Goal: Task Accomplishment & Management: Complete application form

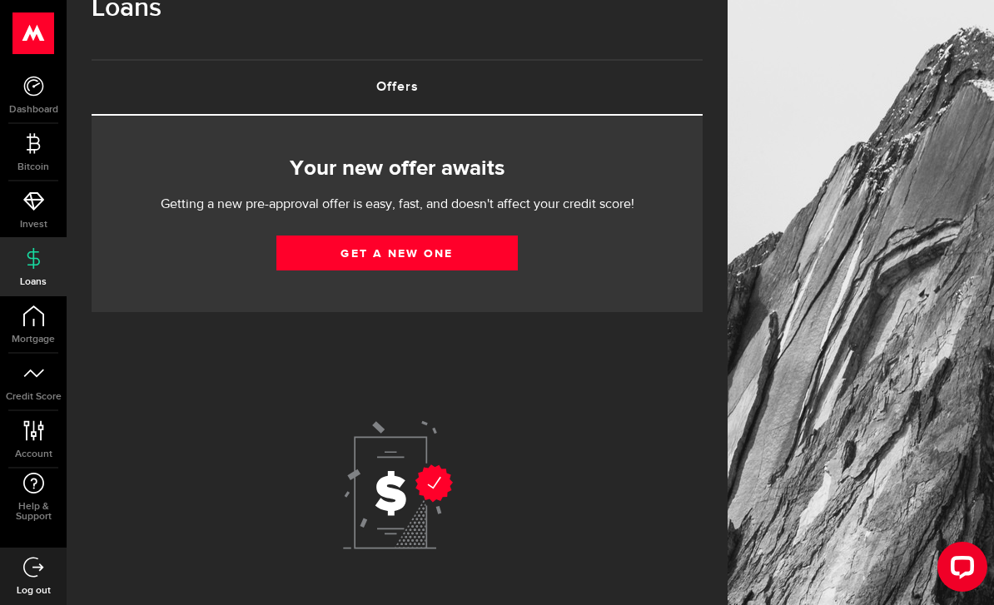
scroll to position [47, 0]
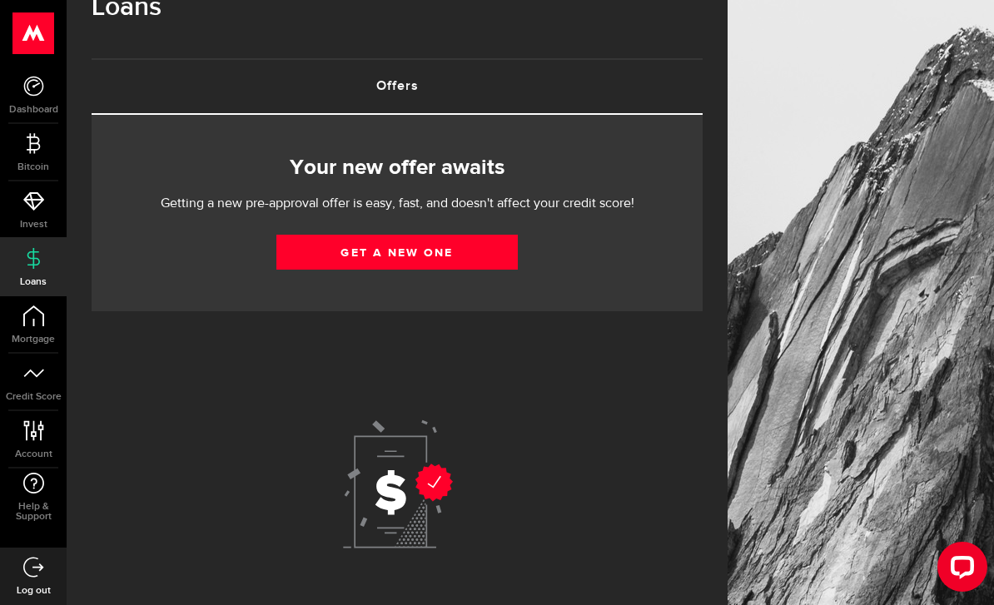
click at [435, 251] on link "Get a new one" at bounding box center [396, 252] width 241 height 35
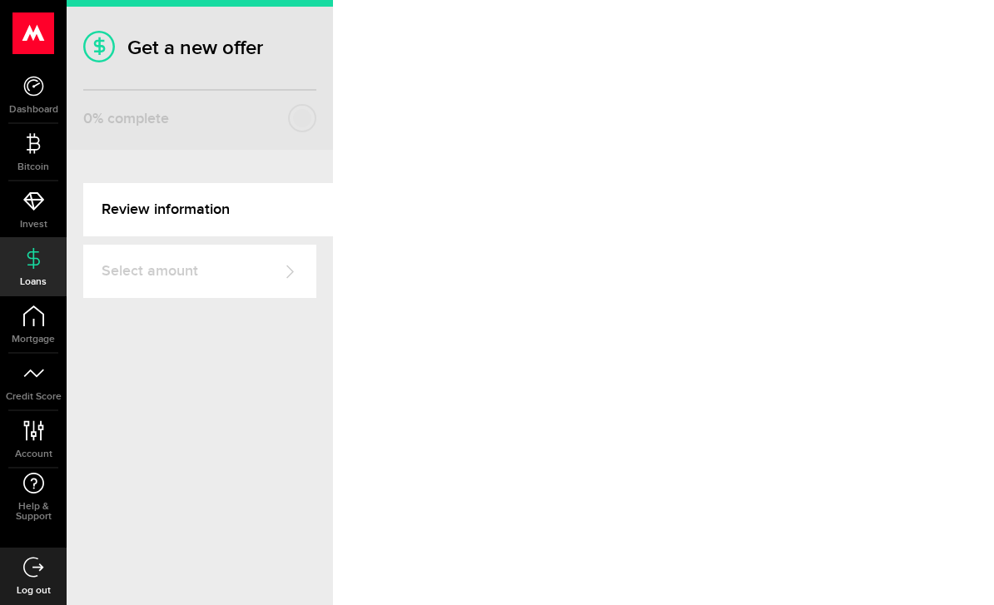
select select "Rent"
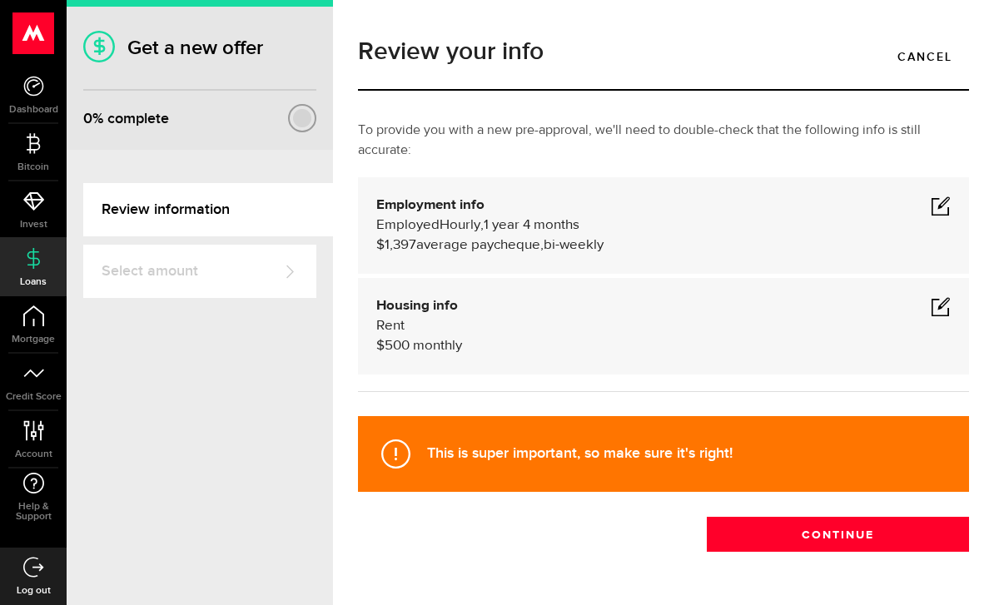
click at [941, 310] on span at bounding box center [941, 306] width 20 height 20
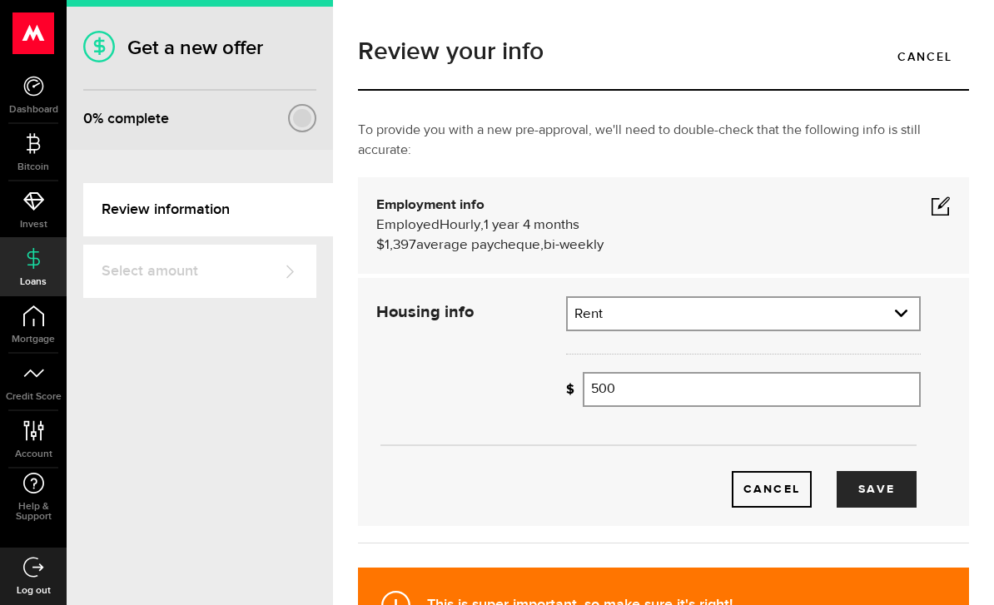
click at [814, 398] on input "500" at bounding box center [752, 389] width 338 height 35
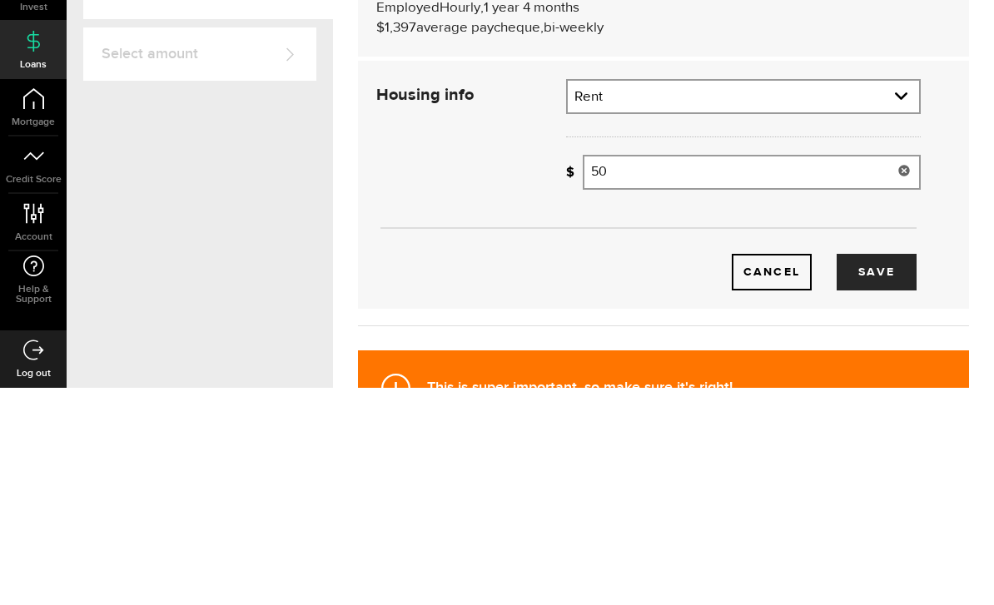
type input "5"
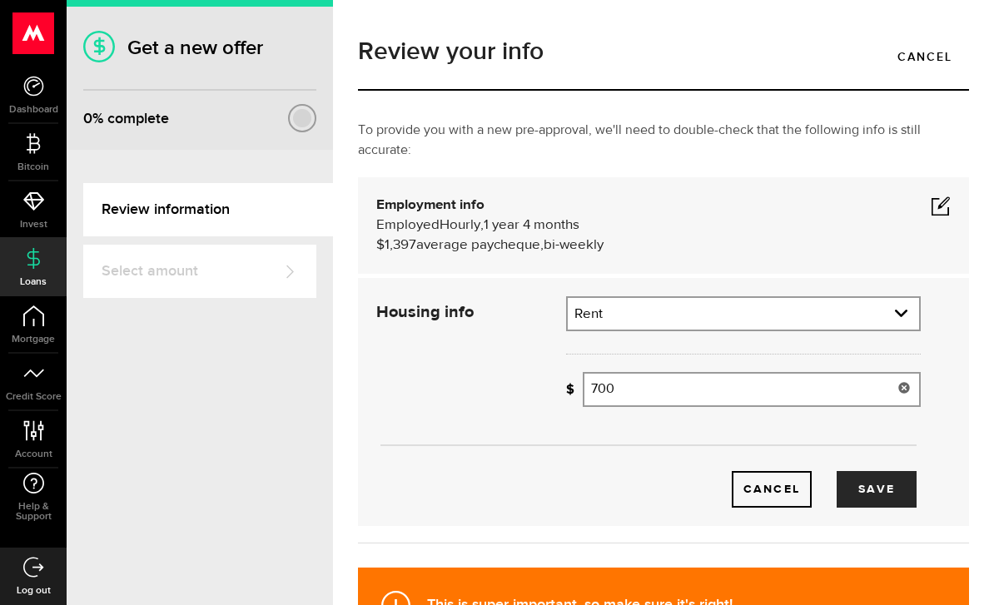
type input "700"
click at [893, 471] on button "Save" at bounding box center [877, 489] width 80 height 37
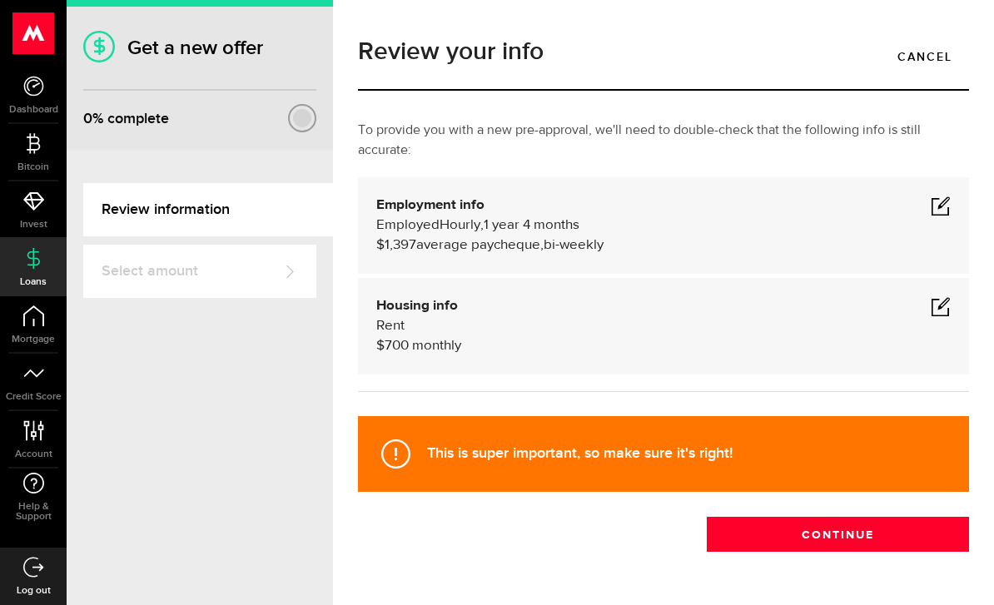
click at [941, 196] on span at bounding box center [941, 206] width 20 height 20
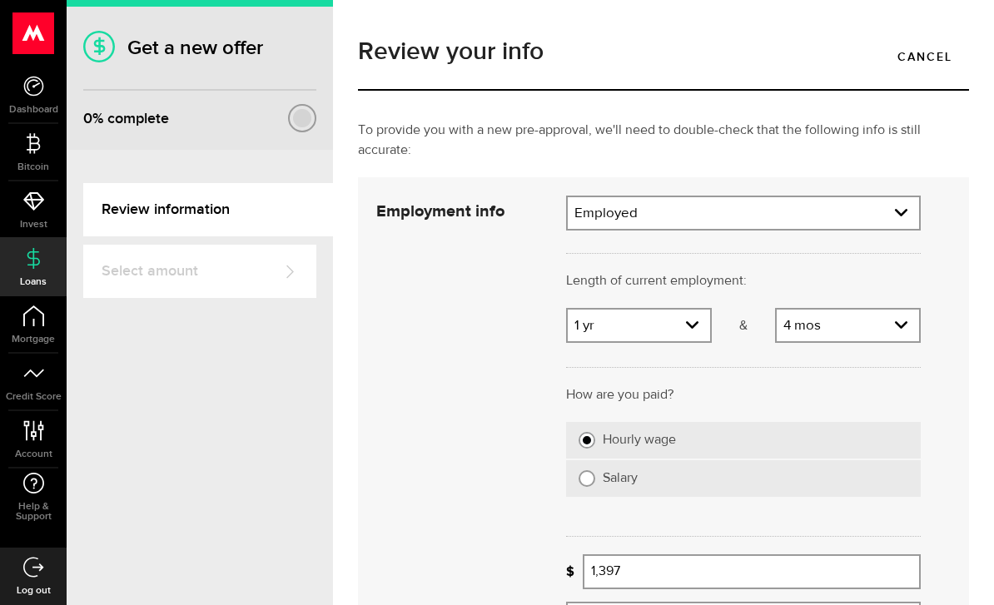
click at [699, 310] on select "Years 0 yrs 1 yr 2 yrs 3 yrs 4 yrs 5 yrs 6 yrs 7 yrs 8 yrs 9 yrs 10+ yrs" at bounding box center [639, 327] width 142 height 35
select select "3"
click at [874, 310] on select "Months 0 mos 1 mo 2 mos 3 mos 4 mos 5 mos 6 mos 7 mos 8 mos 9 mos 10 mos 11 mos" at bounding box center [848, 327] width 142 height 35
select select "2"
click at [957, 223] on div "Employment info Employed Hourly , 3 years 2 months (on maternity leave) undefin…" at bounding box center [663, 460] width 611 height 566
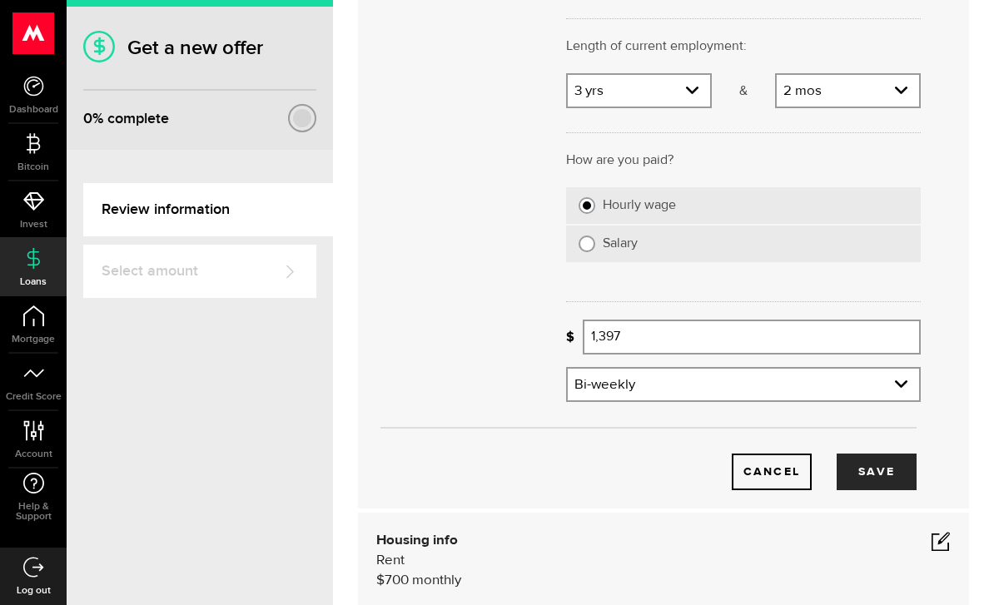
scroll to position [237, 0]
click at [674, 317] on input "1,397" at bounding box center [752, 334] width 338 height 35
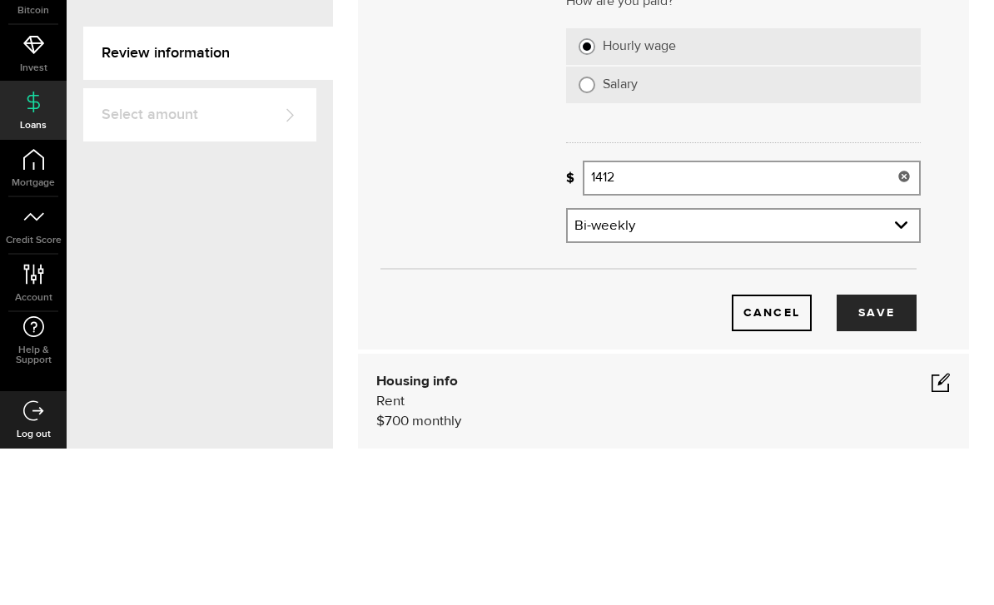
click at [947, 135] on div "Employment info Employment type What's your employment situation like? Employed…" at bounding box center [663, 223] width 575 height 530
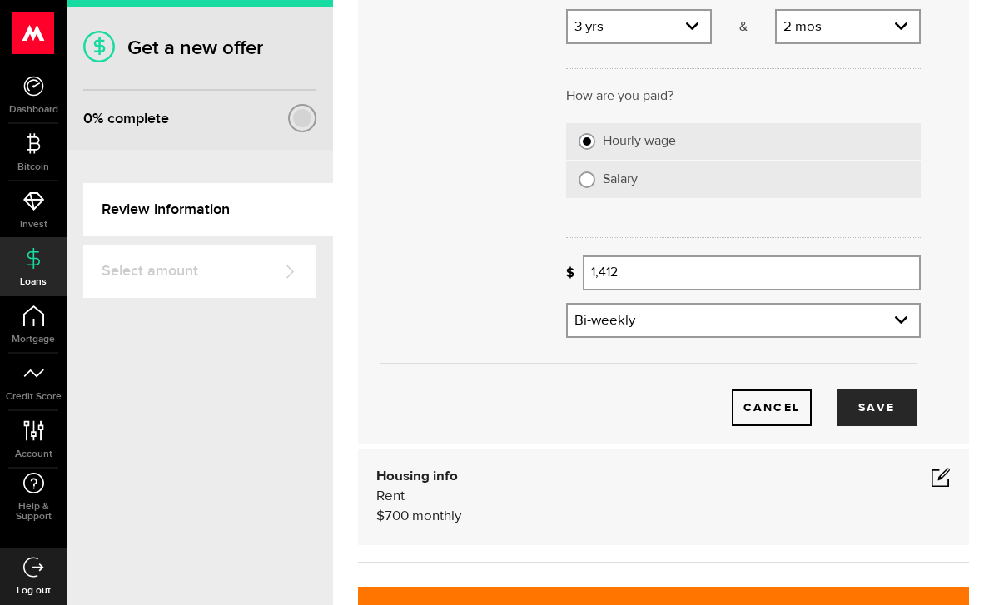
scroll to position [315, 0]
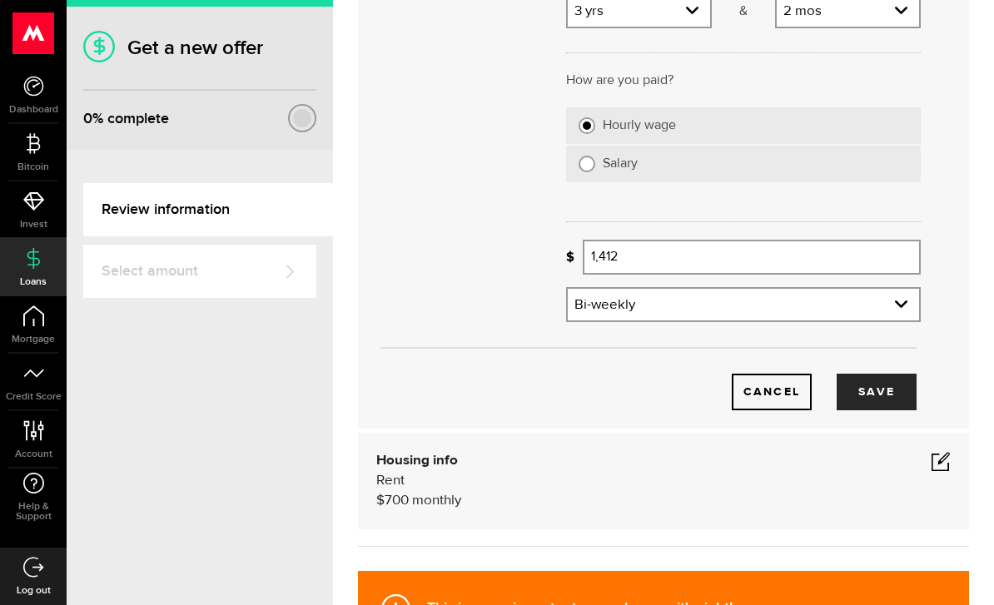
click at [793, 240] on input "1,412" at bounding box center [752, 257] width 338 height 35
click at [885, 374] on button "Save" at bounding box center [877, 392] width 80 height 37
type input "1,415"
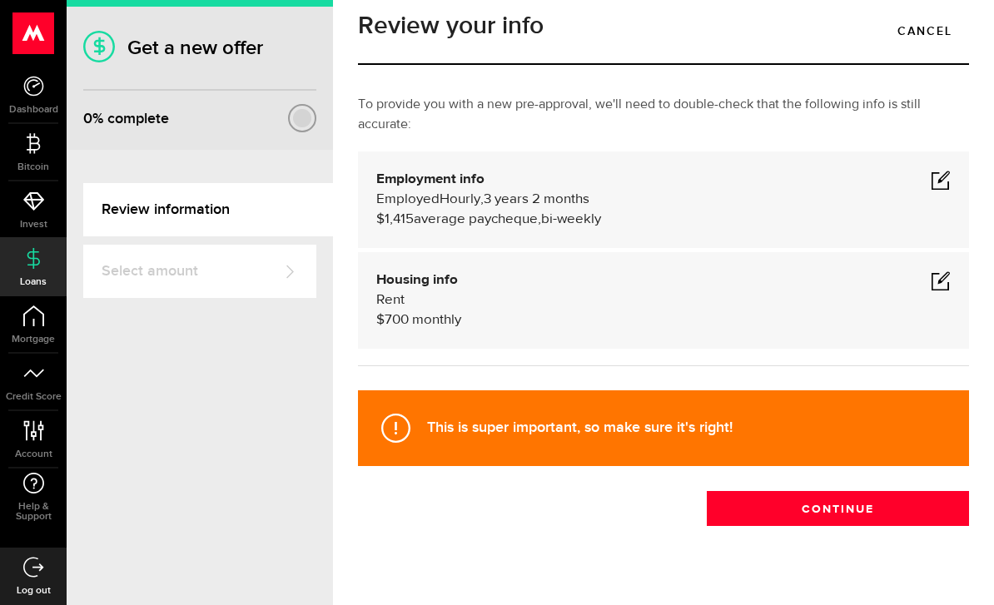
scroll to position [0, 0]
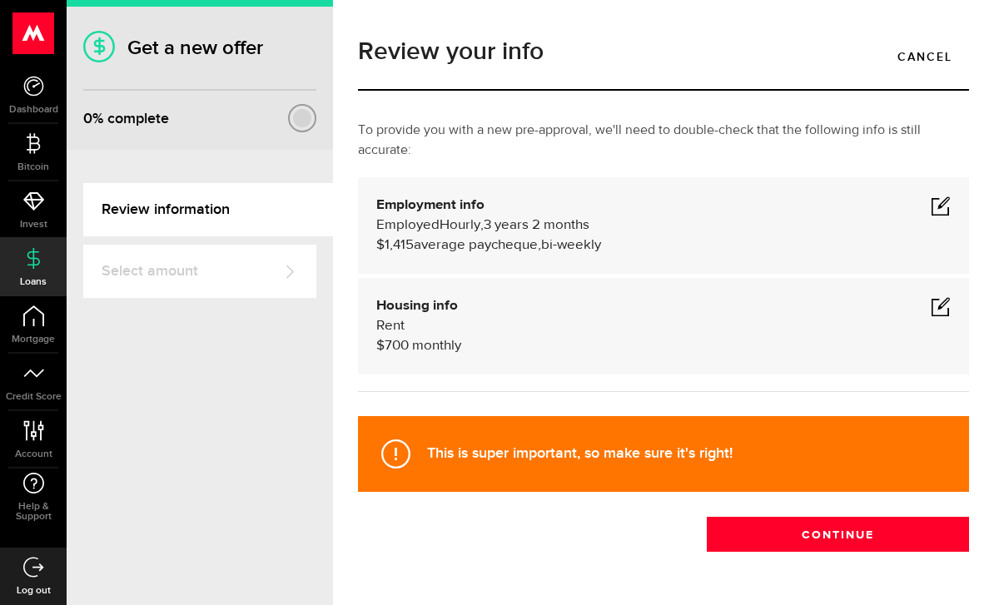
click at [856, 517] on button "Continue" at bounding box center [838, 534] width 262 height 35
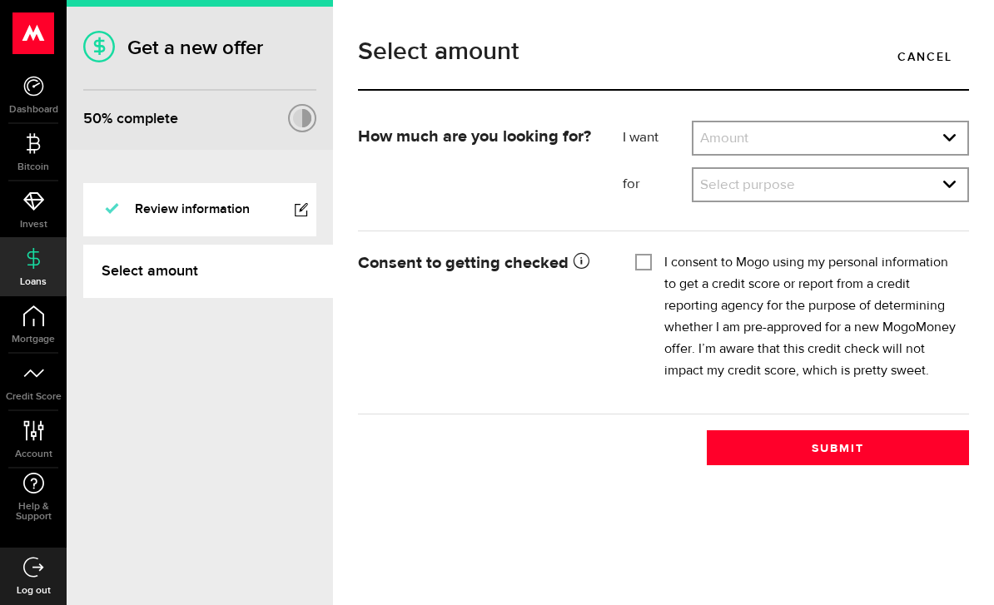
click at [918, 146] on select "Amount $500 $1000 $2000 $3000 $4000 $5000 $6000 $7000 $8000 $9000 $10000 $11000…" at bounding box center [831, 139] width 274 height 35
select select "4000"
click at [942, 191] on select "Select purpose Credit Card Refinancing/Pay Off Credit Cards Debt Consolidation …" at bounding box center [831, 186] width 274 height 35
click at [929, 186] on select "Select purpose Credit Card Refinancing/Pay Off Credit Cards Debt Consolidation …" at bounding box center [831, 186] width 274 height 35
select select "Credit Card Refinancing/Pay Off Credit Cards"
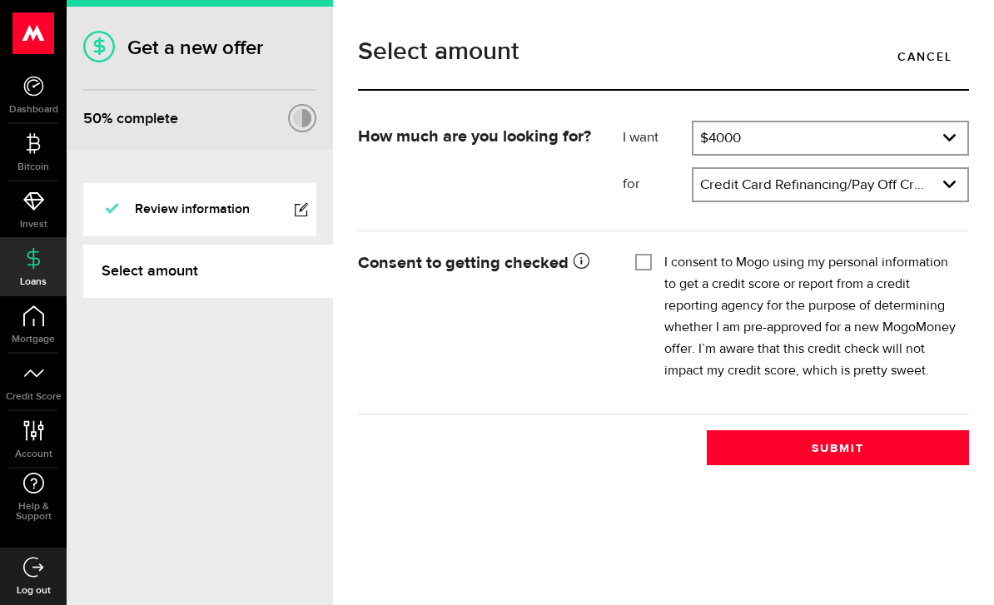
click at [858, 286] on label "I consent to Mogo using my personal information to get a credit score or report…" at bounding box center [810, 317] width 292 height 130
click at [652, 269] on input "I consent to Mogo using my personal information to get a credit score or report…" at bounding box center [643, 260] width 17 height 17
checkbox input "true"
click at [929, 187] on select "Select purpose Credit Card Refinancing/Pay Off Credit Cards Debt Consolidation …" at bounding box center [831, 186] width 274 height 35
click at [956, 132] on select "Amount $500 $1000 $2000 $3000 $4000 $5000 $6000 $7000 $8000 $9000 $10000 $11000…" at bounding box center [831, 139] width 274 height 35
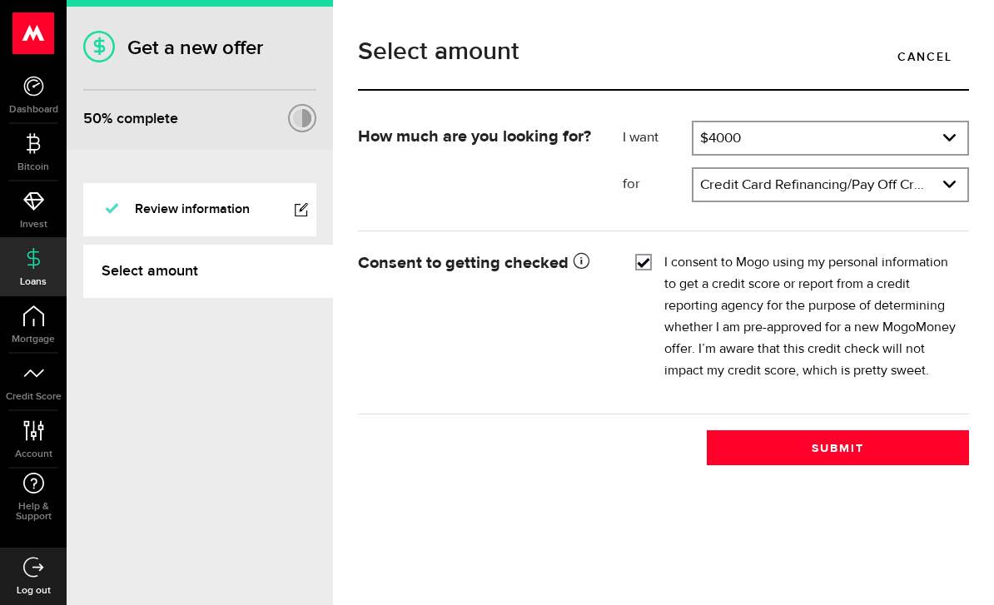
click at [939, 134] on select "Amount $500 $1000 $2000 $3000 $4000 $5000 $6000 $7000 $8000 $9000 $10000 $11000…" at bounding box center [831, 139] width 274 height 35
select select "6000"
click at [871, 232] on form "How much are you looking for? I want Amount How much credit would you like? $60…" at bounding box center [663, 268] width 611 height 294
click at [863, 455] on button "Submit" at bounding box center [838, 447] width 262 height 35
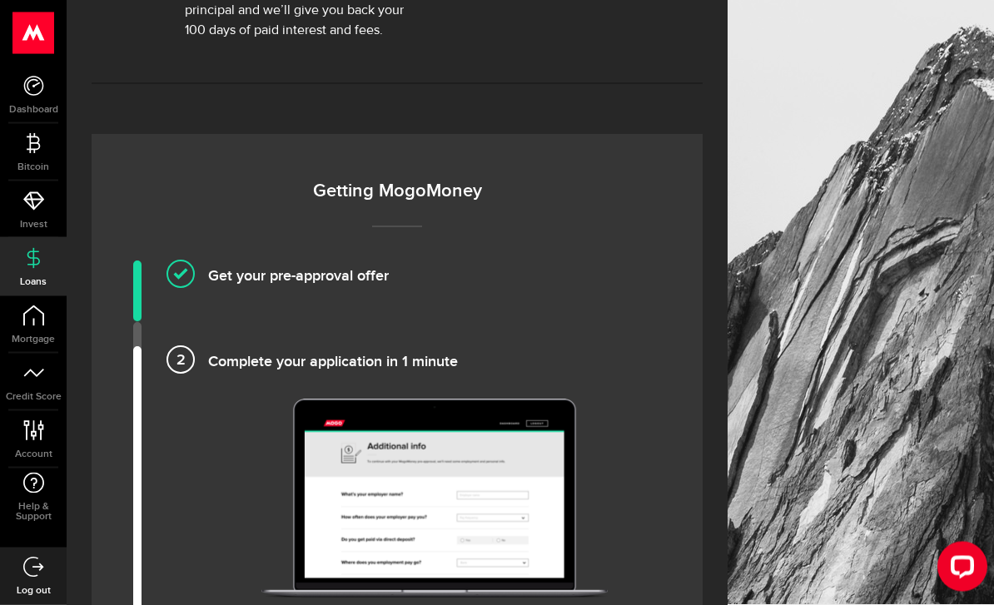
scroll to position [989, 0]
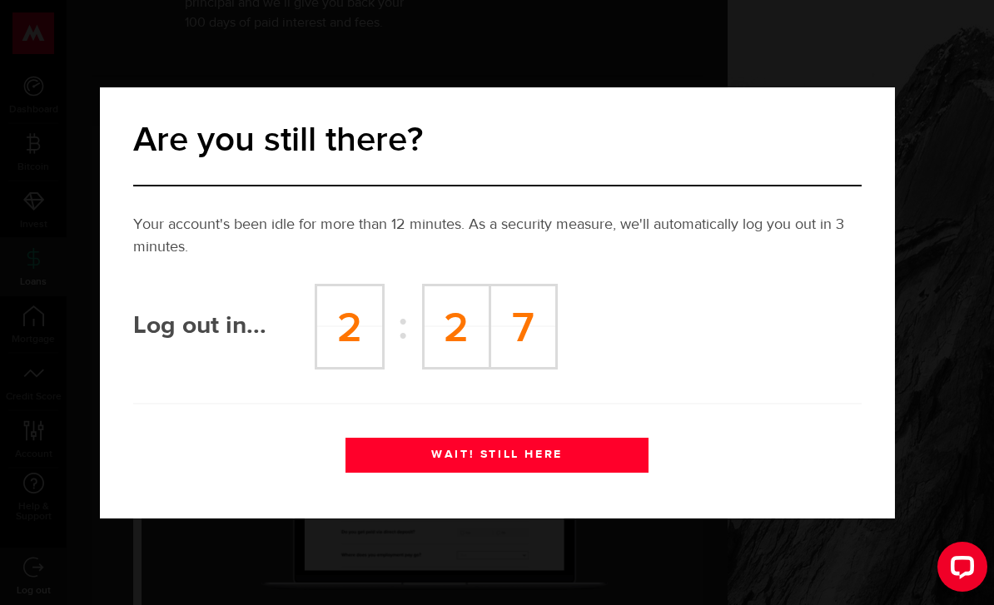
click at [345, 569] on div "Are you still there? Your account's been idle for more than 12 minutes. As a se…" at bounding box center [497, 302] width 994 height 605
click at [457, 447] on button "WAIT! STILL HERE" at bounding box center [498, 455] width 304 height 35
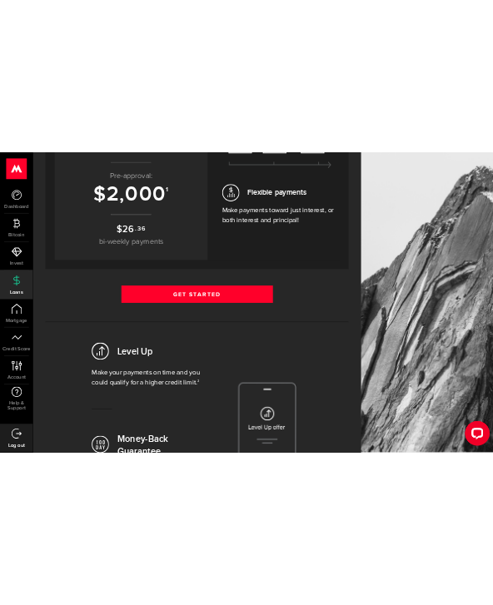
scroll to position [0, 0]
